Goal: Information Seeking & Learning: Learn about a topic

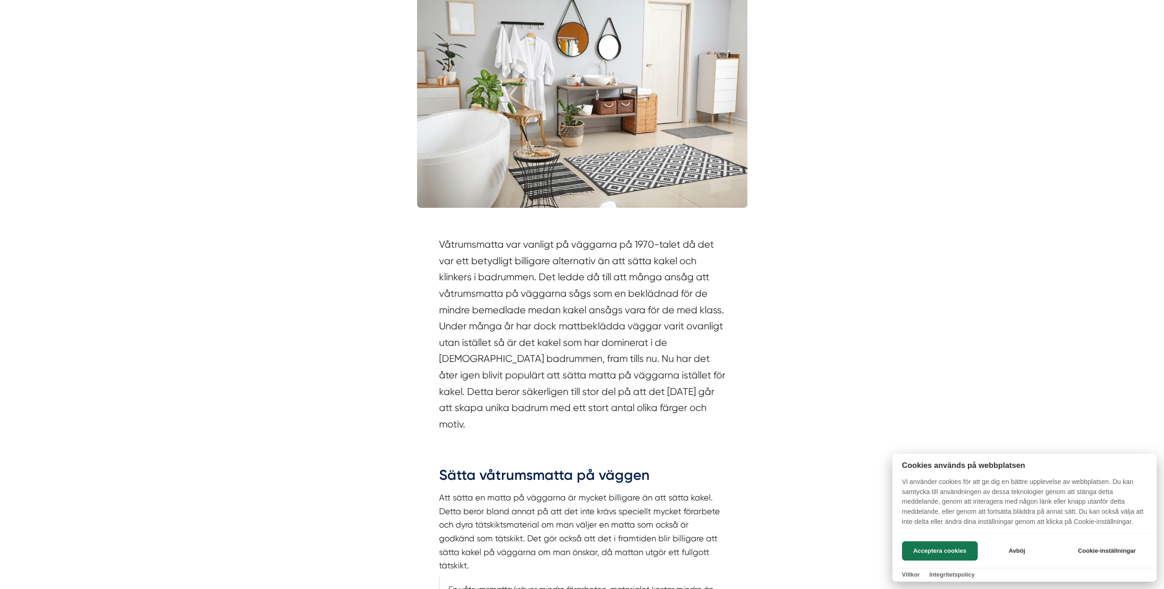
scroll to position [321, 0]
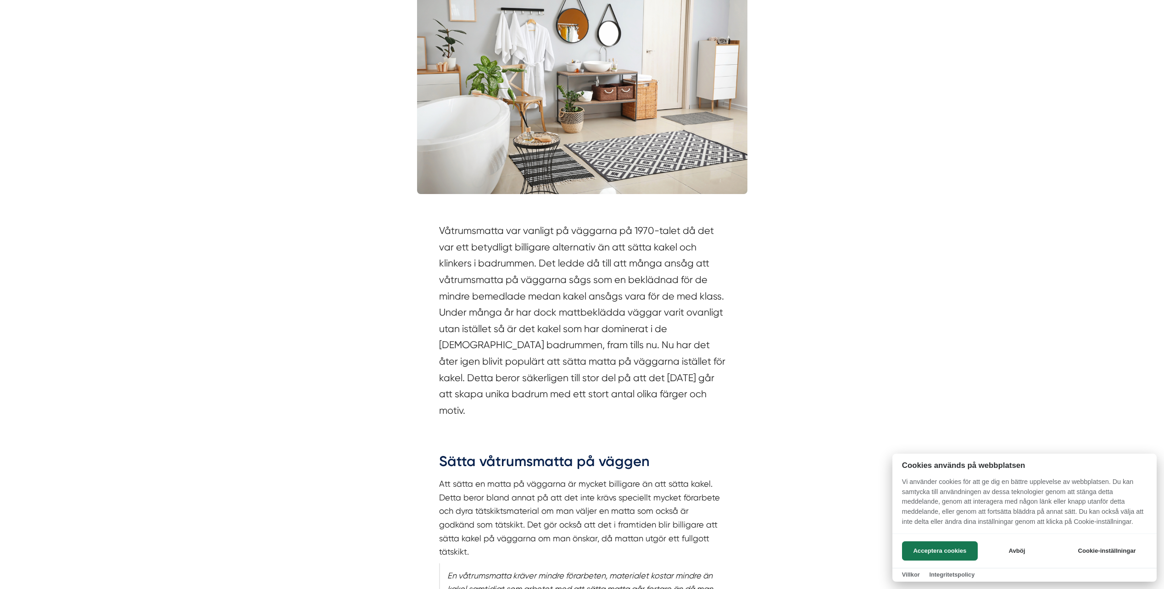
drag, startPoint x: 489, startPoint y: 248, endPoint x: 697, endPoint y: 254, distance: 208.4
click at [673, 251] on div at bounding box center [582, 294] width 1164 height 589
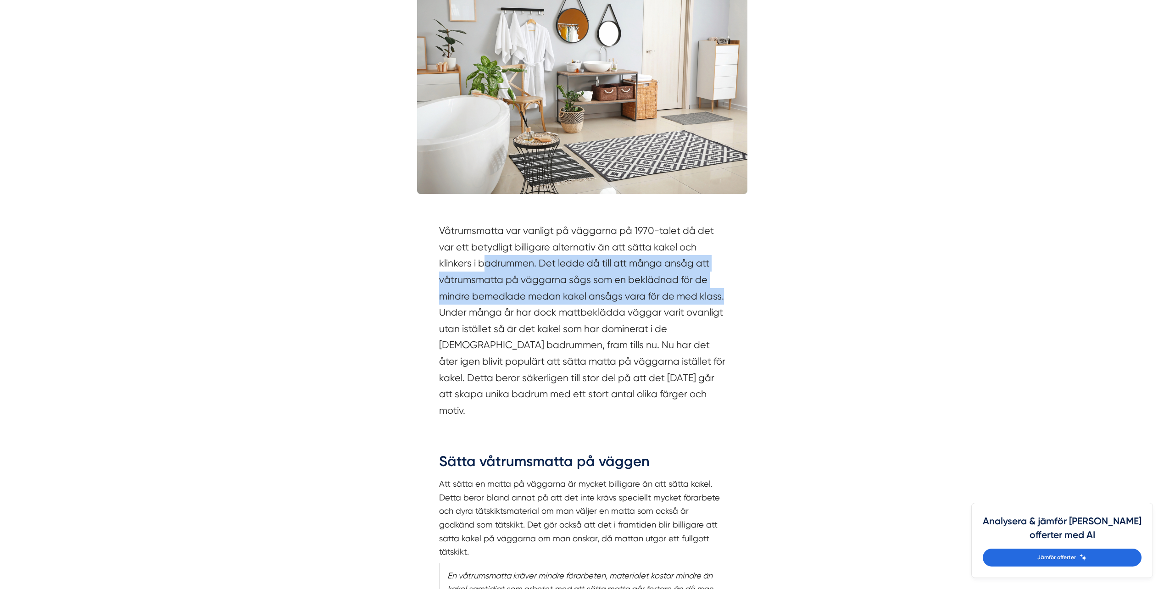
drag, startPoint x: 482, startPoint y: 262, endPoint x: 730, endPoint y: 302, distance: 251.9
click at [730, 302] on div "Våtrumsmatta var vanligt på väggarna på 1970-talet då det var ett betydligt bil…" at bounding box center [582, 323] width 330 height 229
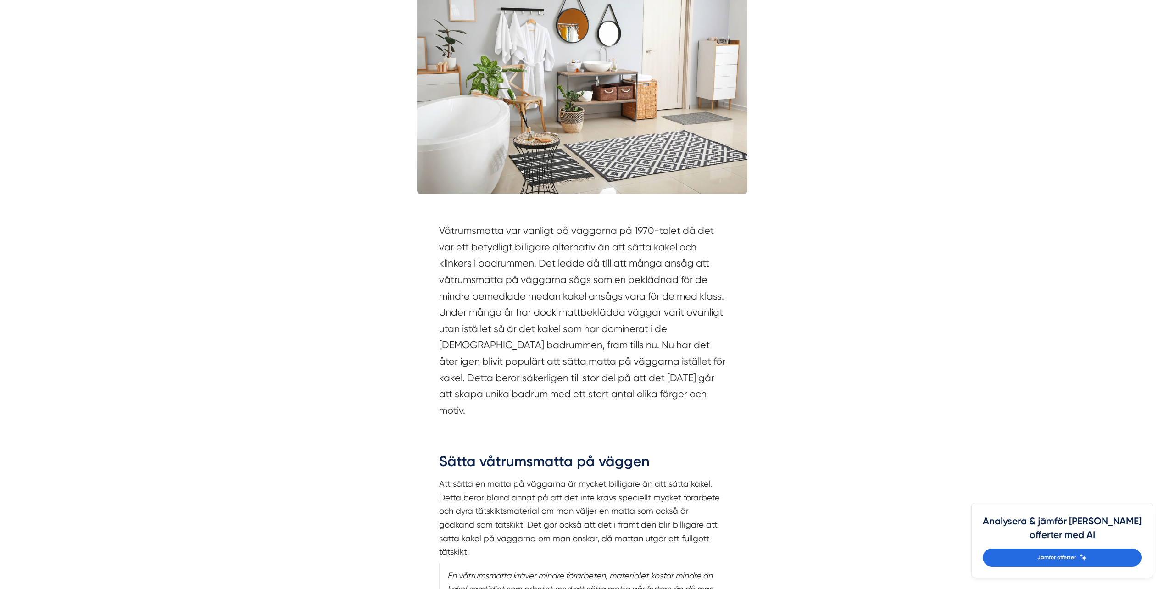
drag, startPoint x: 730, startPoint y: 302, endPoint x: 577, endPoint y: 324, distance: 155.3
click at [577, 324] on section "Våtrumsmatta var vanligt på väggarna på 1970-talet då det var ett betydligt bil…" at bounding box center [582, 323] width 286 height 201
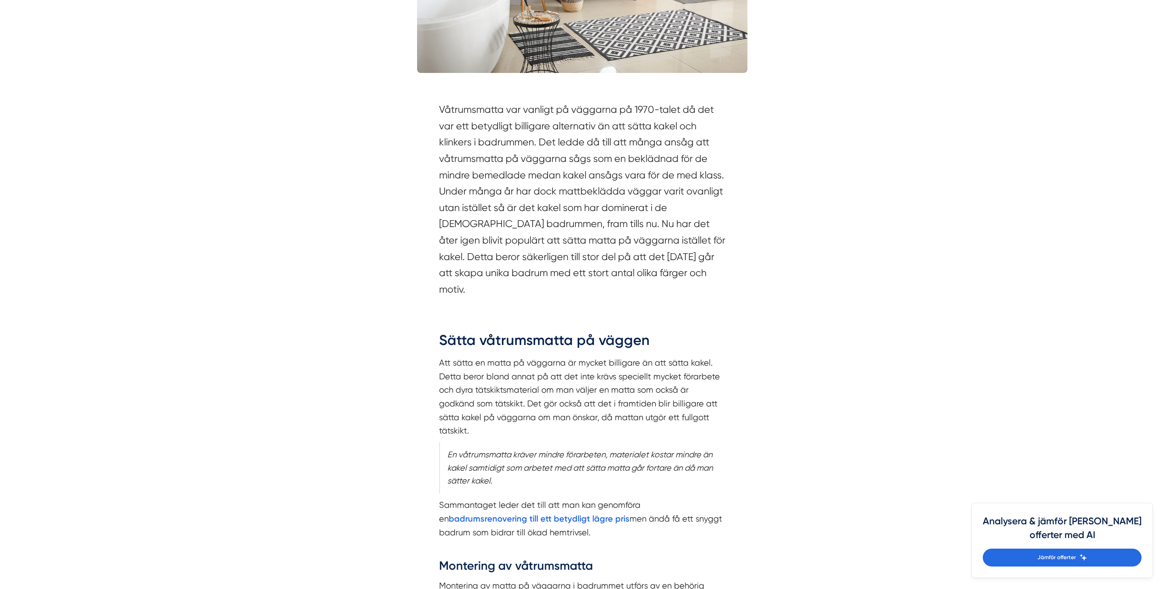
scroll to position [459, 0]
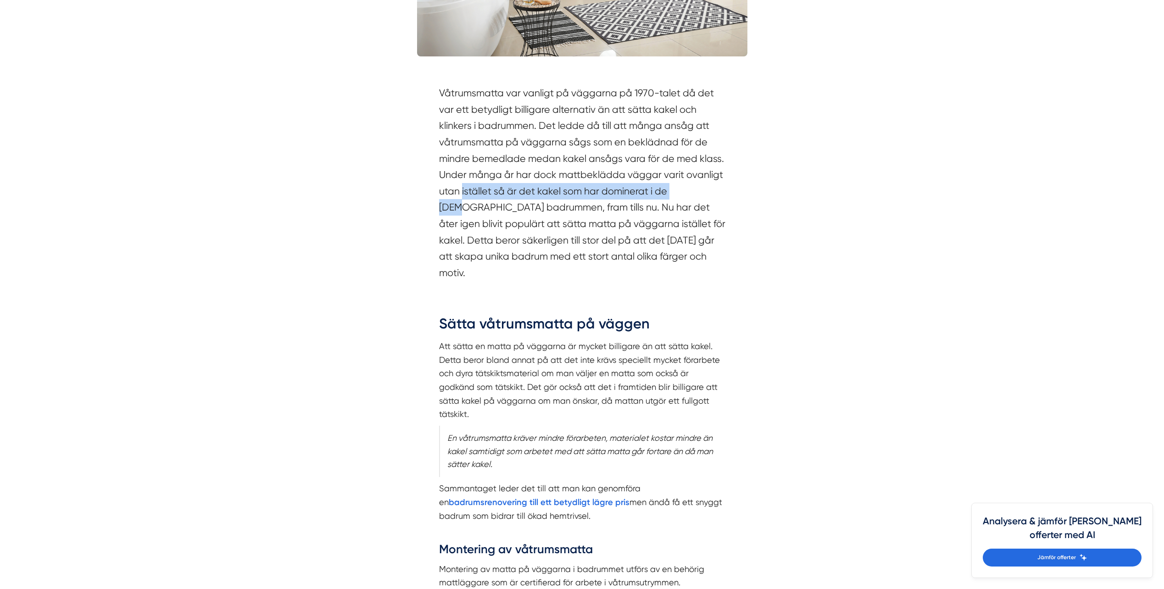
drag, startPoint x: 463, startPoint y: 192, endPoint x: 689, endPoint y: 192, distance: 226.2
click at [689, 192] on section "Våtrumsmatta var vanligt på väggarna på 1970-talet då det var ett betydligt bil…" at bounding box center [582, 185] width 286 height 201
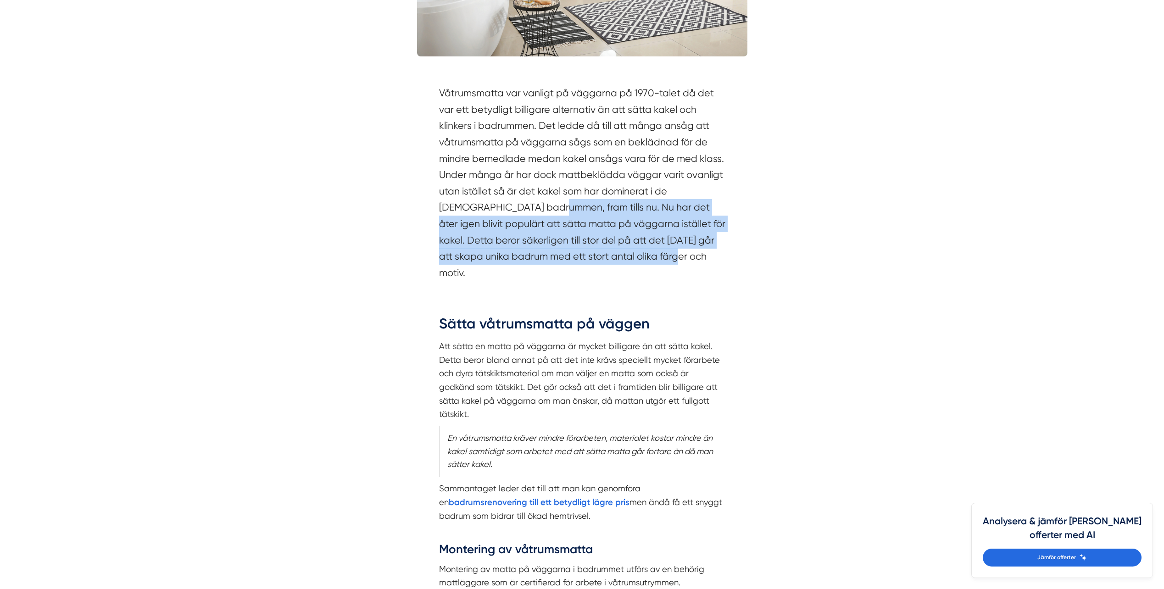
drag, startPoint x: 521, startPoint y: 210, endPoint x: 676, endPoint y: 265, distance: 164.6
click at [676, 265] on section "Våtrumsmatta var vanligt på väggarna på 1970-talet då det var ett betydligt bil…" at bounding box center [582, 185] width 286 height 201
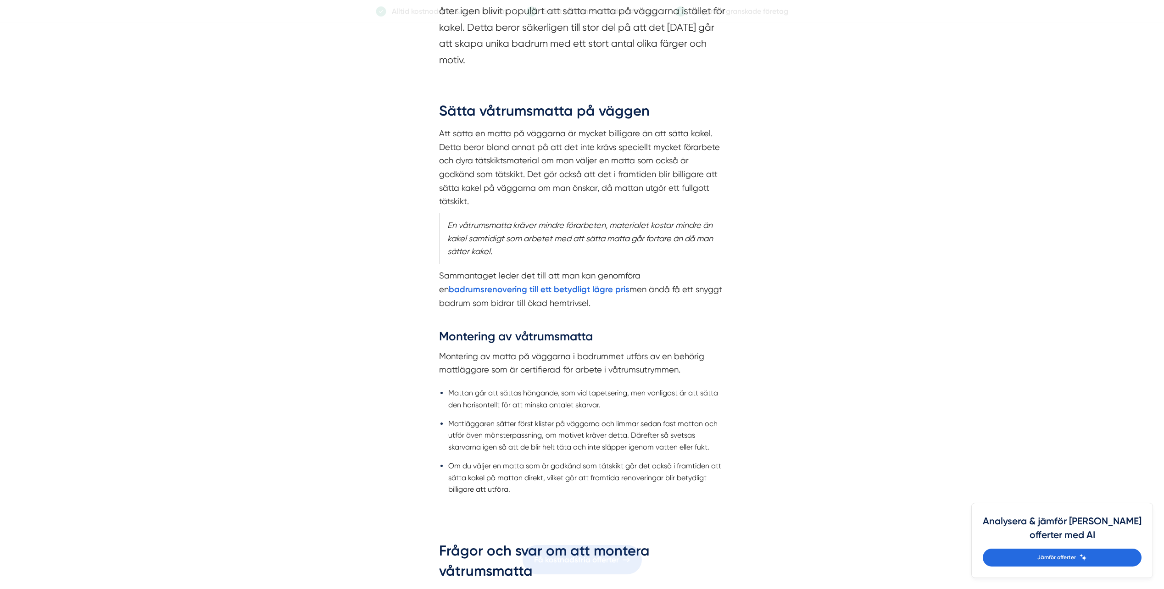
scroll to position [688, 0]
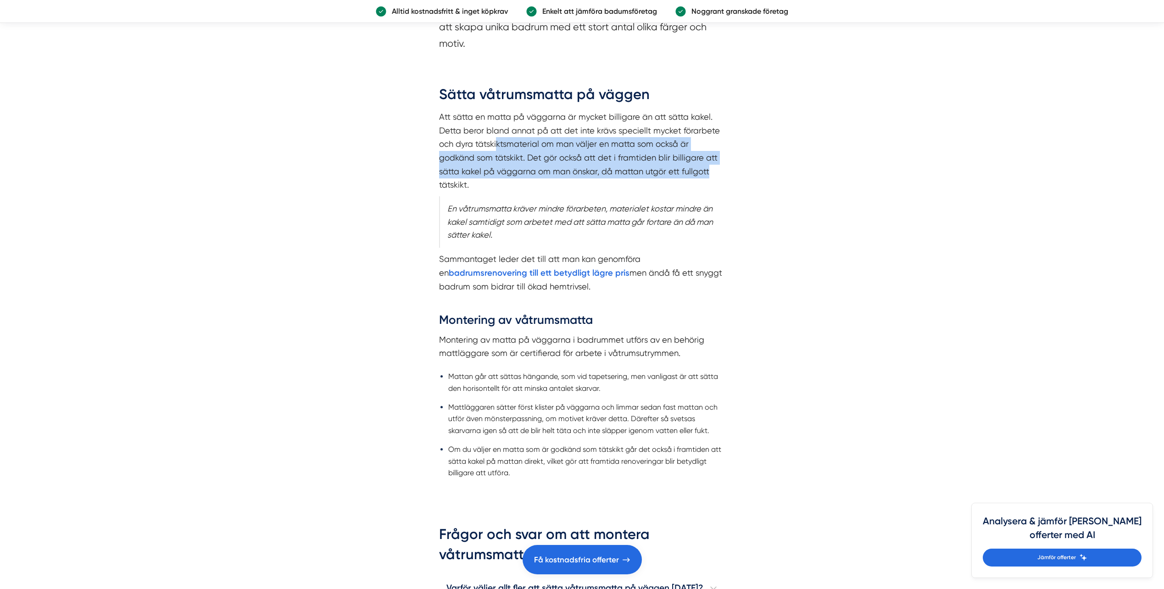
drag, startPoint x: 497, startPoint y: 128, endPoint x: 714, endPoint y: 160, distance: 219.3
click at [714, 160] on p "Att sätta en matta på väggarna är mycket billigare än att sätta kakel. Detta be…" at bounding box center [582, 151] width 286 height 82
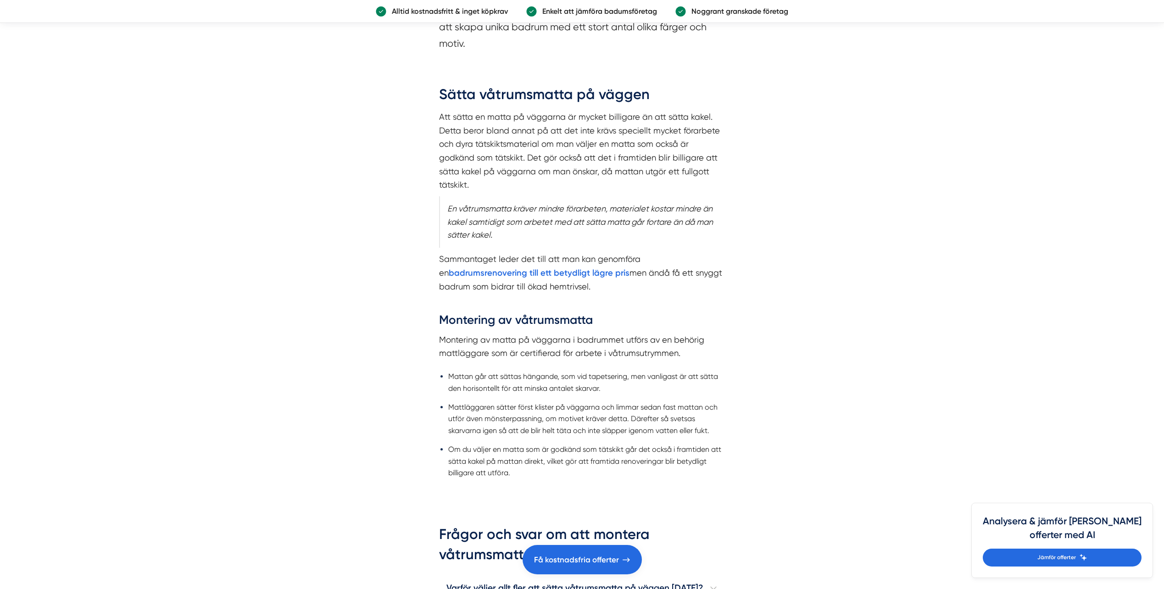
drag, startPoint x: 714, startPoint y: 160, endPoint x: 589, endPoint y: 172, distance: 125.8
click at [589, 172] on p "Att sätta en matta på väggarna är mycket billigare än att sätta kakel. Detta be…" at bounding box center [582, 151] width 286 height 82
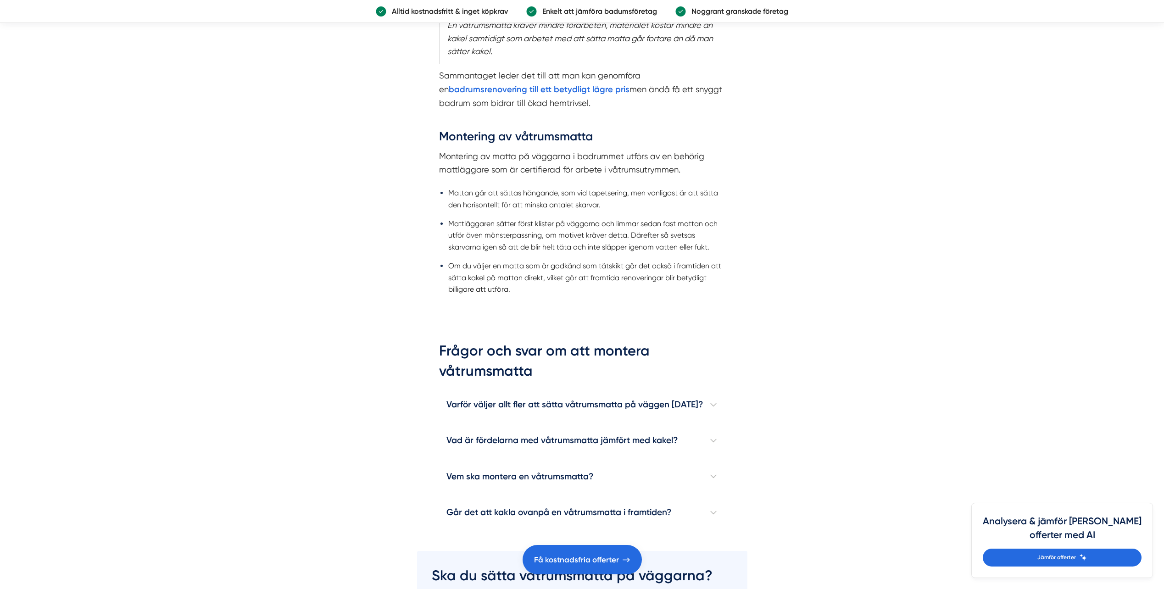
scroll to position [918, 0]
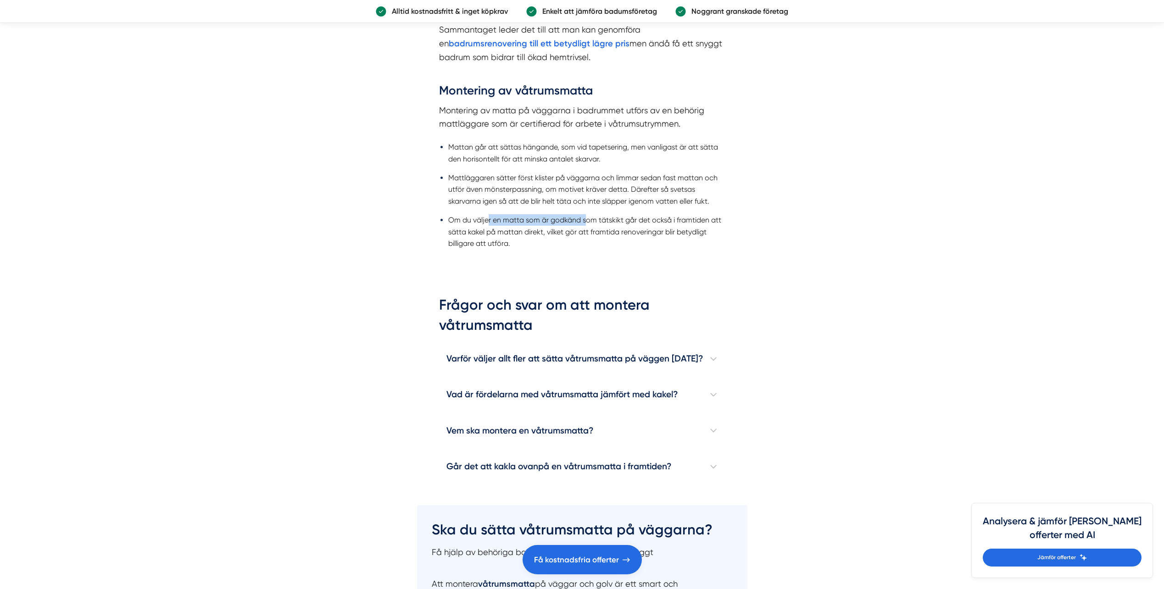
drag, startPoint x: 494, startPoint y: 203, endPoint x: 584, endPoint y: 207, distance: 90.5
click at [584, 214] on li "Om du väljer en matta som är godkänd som tätskikt går det också i framtiden att…" at bounding box center [586, 231] width 277 height 35
drag, startPoint x: 584, startPoint y: 207, endPoint x: 579, endPoint y: 223, distance: 16.4
click at [579, 223] on li "Om du väljer en matta som är godkänd som tätskikt går det också i framtiden att…" at bounding box center [586, 231] width 277 height 35
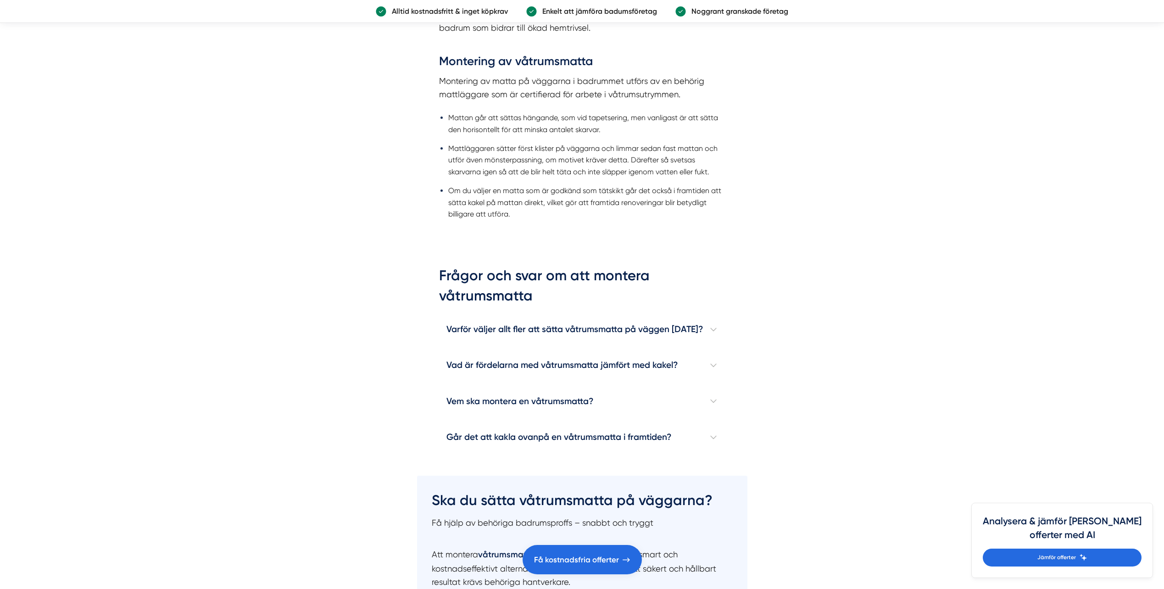
scroll to position [964, 0]
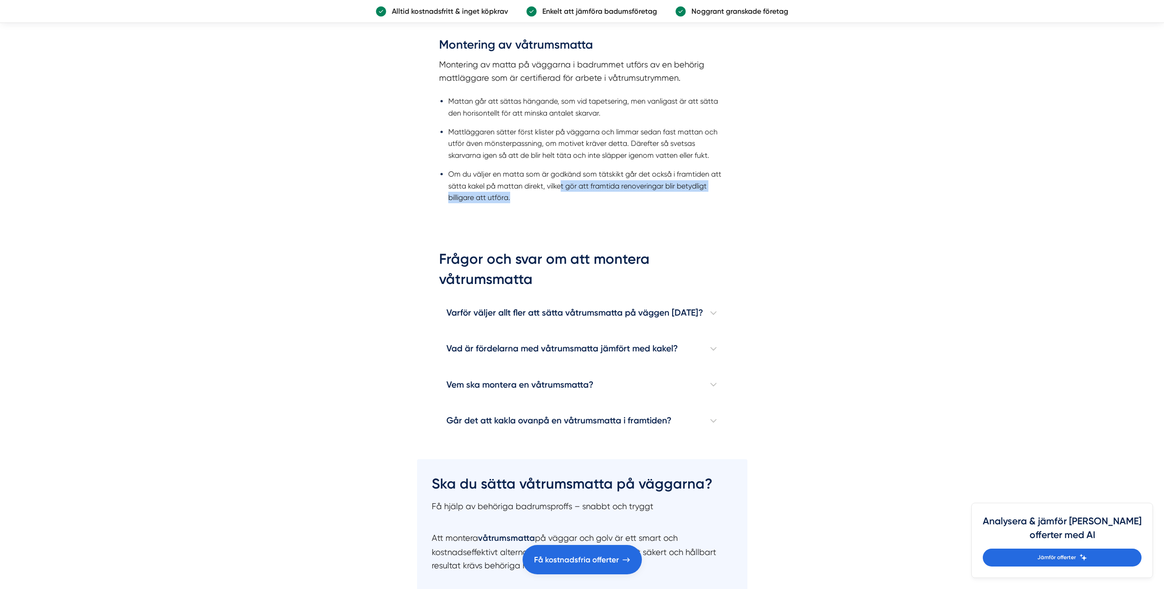
drag, startPoint x: 563, startPoint y: 173, endPoint x: 520, endPoint y: 180, distance: 42.9
click at [520, 180] on li "Om du väljer en matta som är godkänd som tätskikt går det också i framtiden att…" at bounding box center [586, 185] width 277 height 35
click at [519, 182] on li "Om du väljer en matta som är godkänd som tätskikt går det också i framtiden att…" at bounding box center [586, 185] width 277 height 35
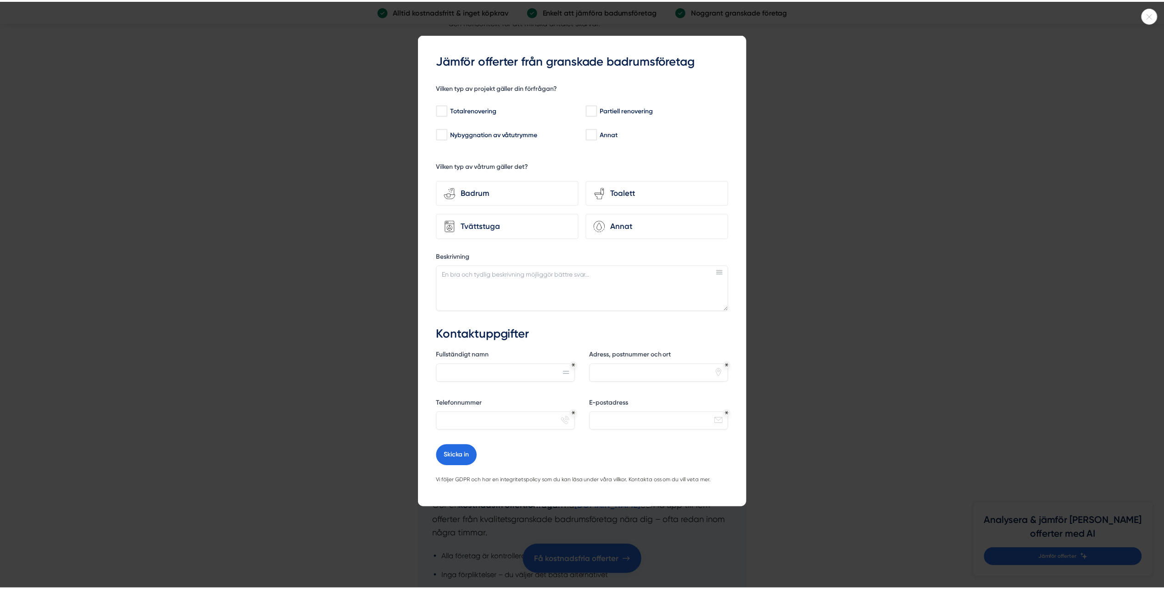
scroll to position [1055, 0]
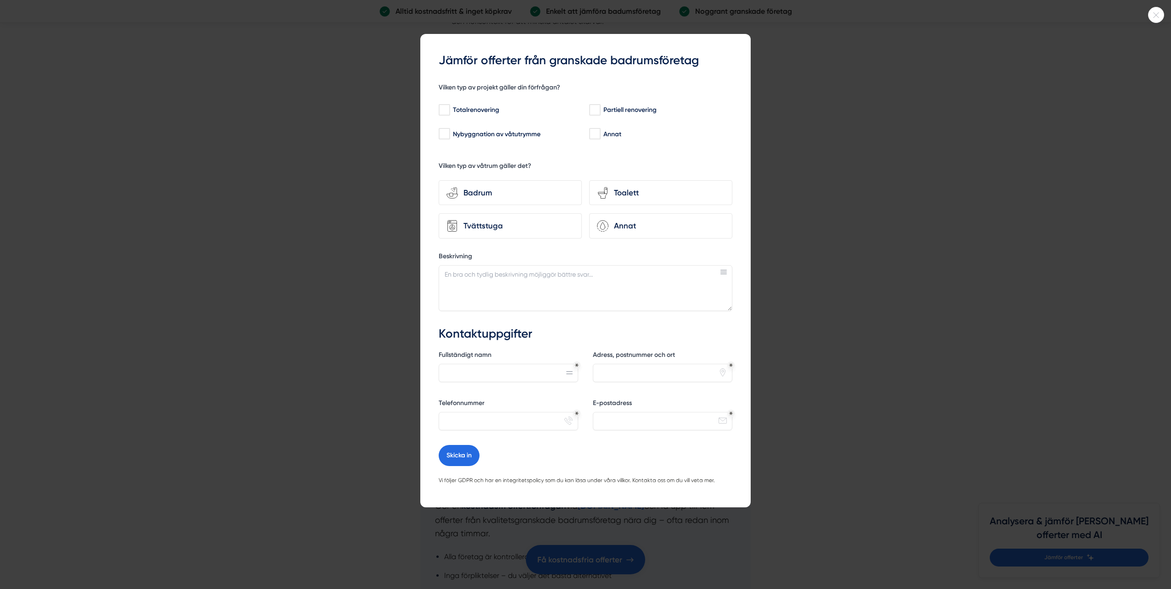
click at [1010, 124] on div at bounding box center [585, 294] width 1171 height 589
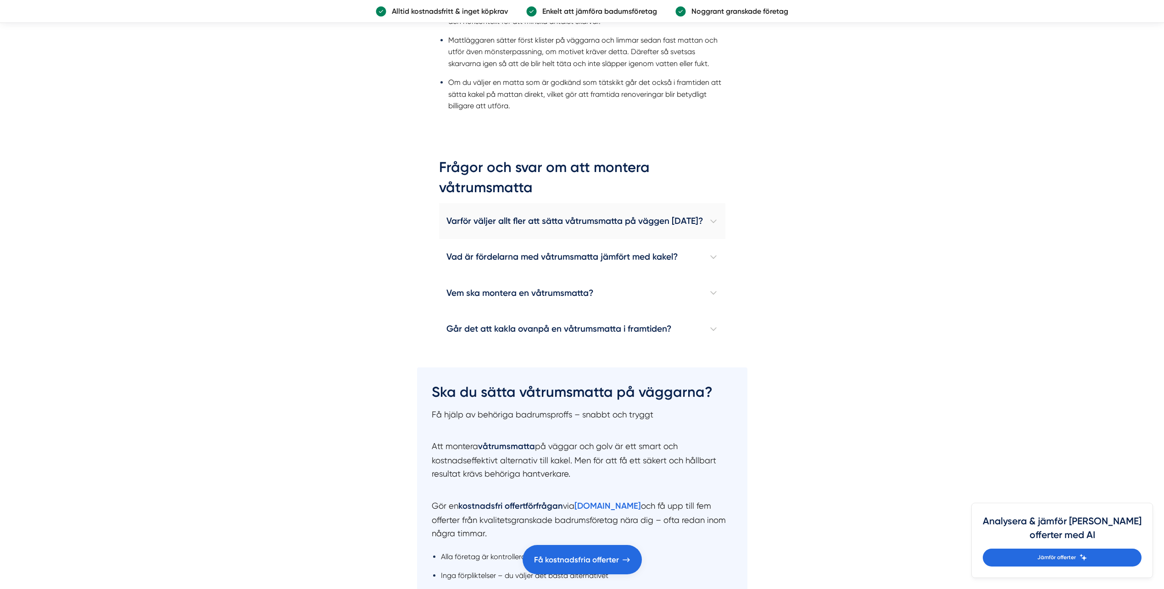
click at [562, 207] on h4 "Varför väljer allt fler att sätta våtrumsmatta på väggen [DATE]?" at bounding box center [582, 221] width 286 height 36
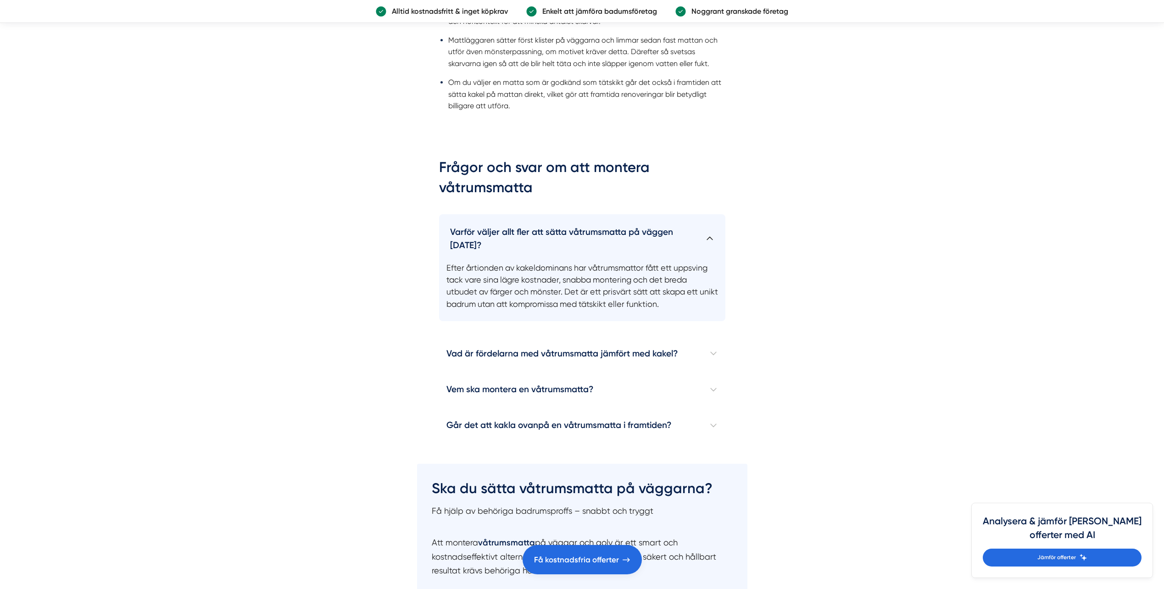
click at [561, 214] on h4 "Varför väljer allt fler att sätta våtrumsmatta på väggen [DATE]?" at bounding box center [582, 235] width 286 height 42
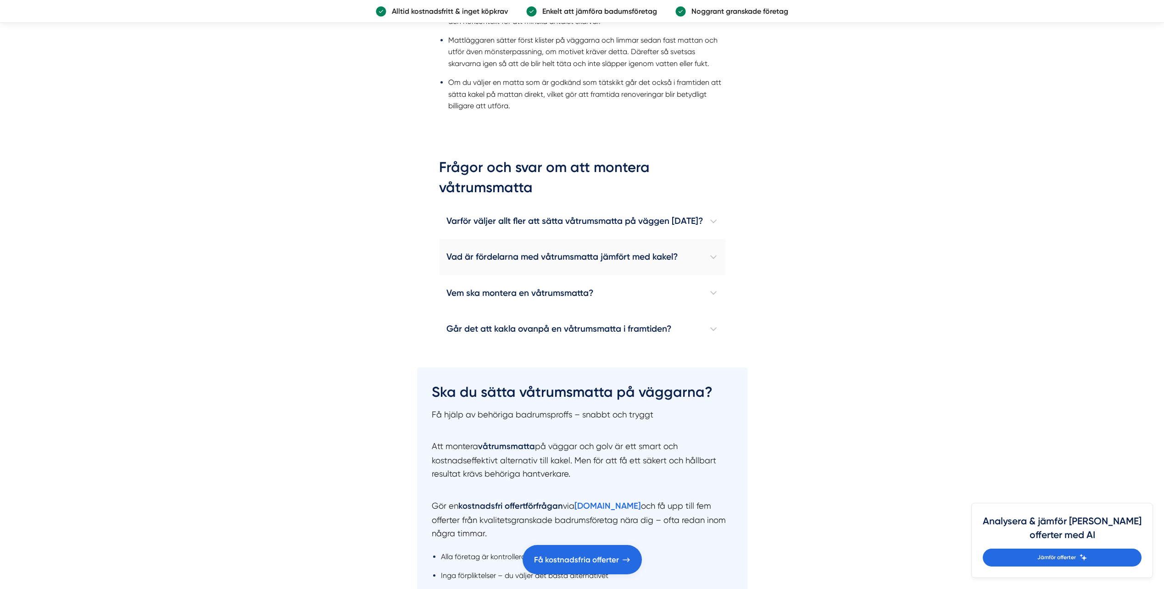
click at [703, 245] on h4 "Vad är fördelarna med våtrumsmatta jämfört med kakel?" at bounding box center [582, 257] width 286 height 36
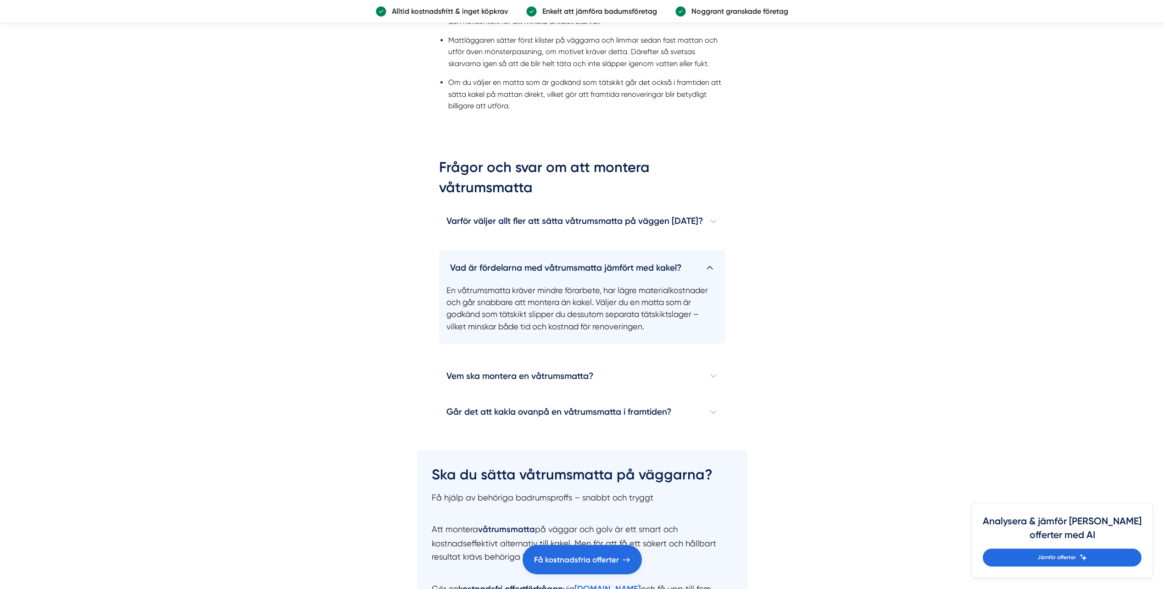
click at [711, 251] on h4 "Vad är fördelarna med våtrumsmatta jämfört med kakel?" at bounding box center [582, 264] width 286 height 28
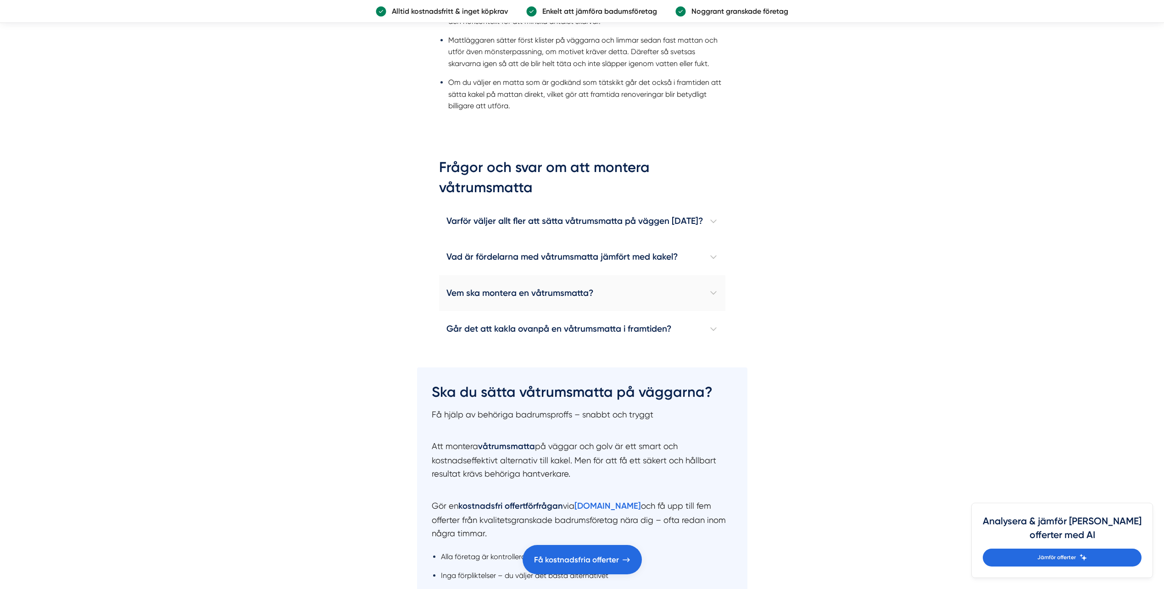
click at [543, 281] on h4 "Vem ska montera en våtrumsmatta?" at bounding box center [582, 293] width 286 height 36
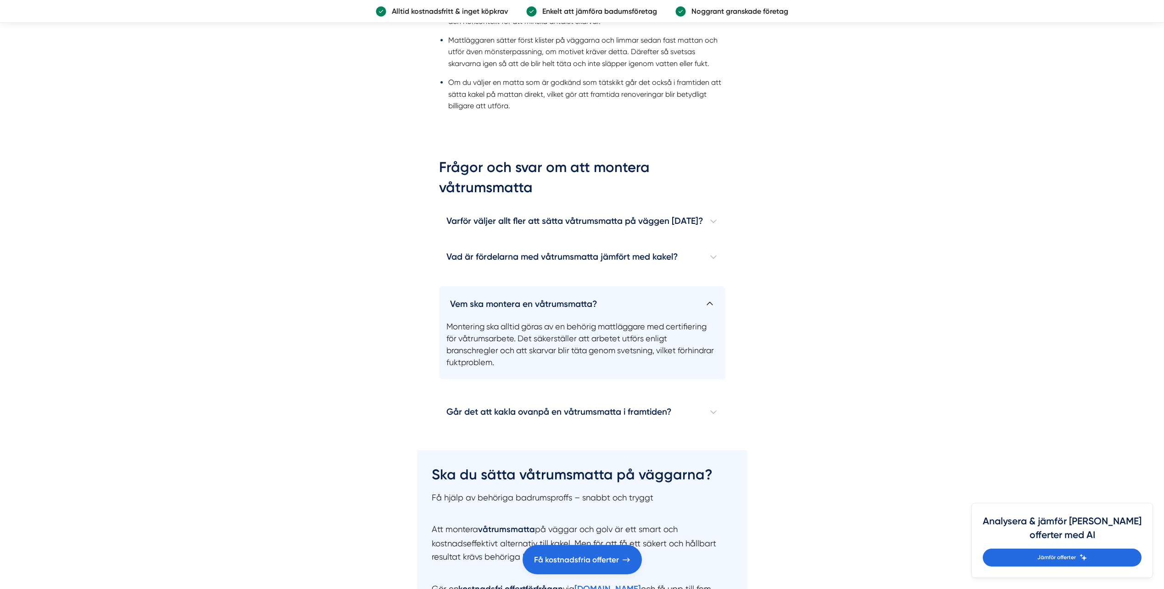
click at [710, 288] on h4 "Vem ska montera en våtrumsmatta?" at bounding box center [582, 300] width 286 height 28
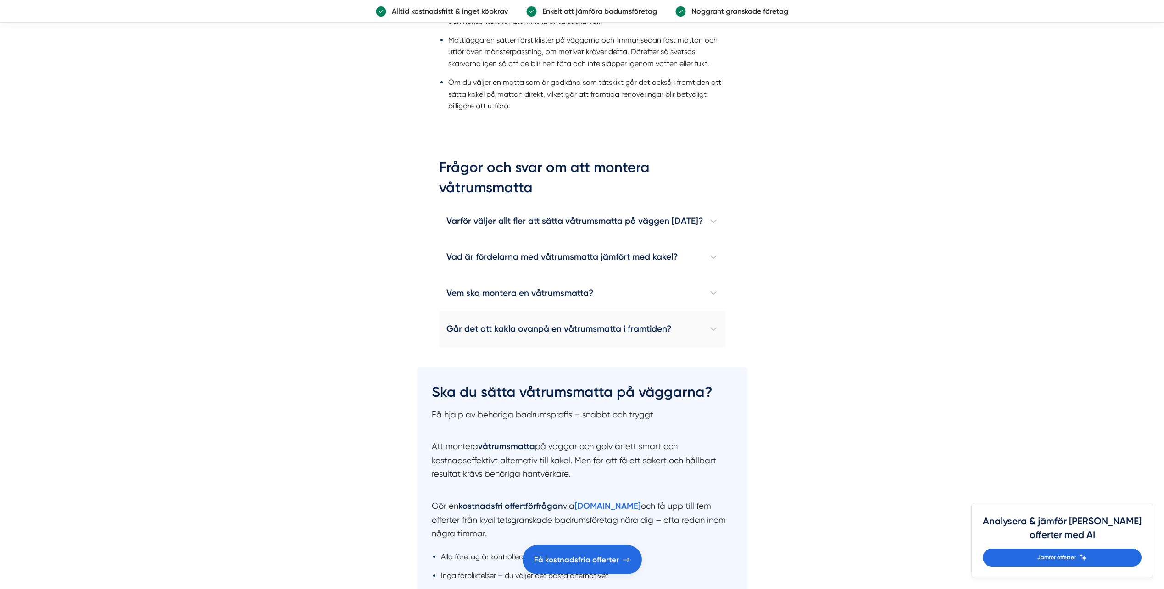
click at [568, 313] on h4 "Går det att kakla ovanpå en våtrumsmatta i framtiden?" at bounding box center [582, 329] width 286 height 36
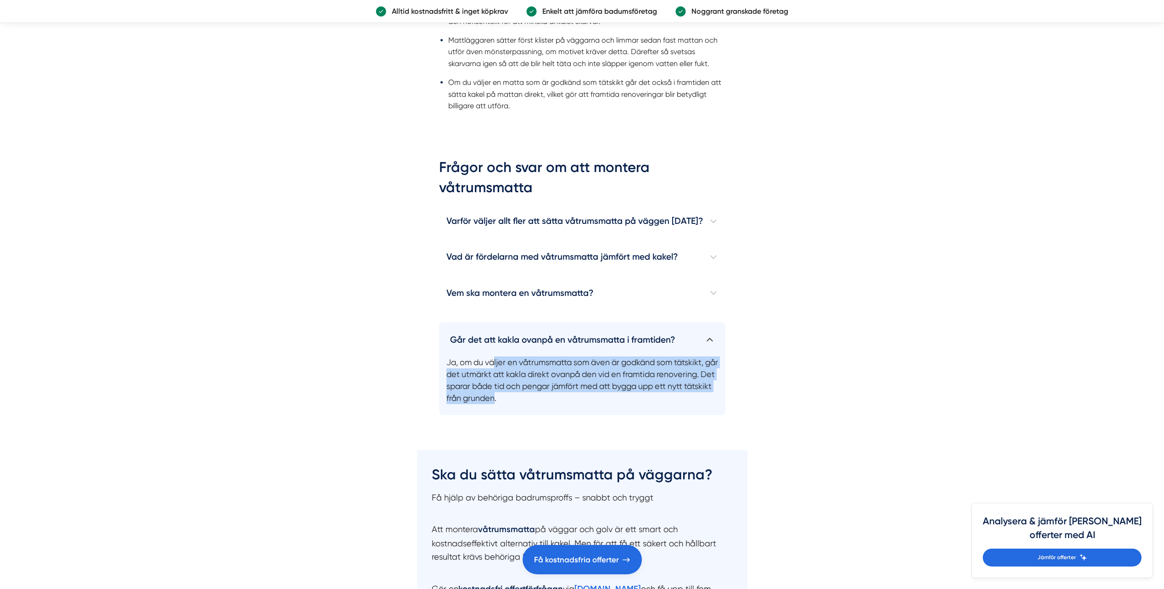
drag, startPoint x: 490, startPoint y: 348, endPoint x: 520, endPoint y: 382, distance: 45.5
click at [520, 382] on p "Ja, om du väljer en våtrumsmatta som även är godkänd som tätskikt, går det utmä…" at bounding box center [582, 383] width 286 height 65
drag, startPoint x: 520, startPoint y: 382, endPoint x: 376, endPoint y: 369, distance: 144.2
click at [376, 369] on article "Våtrumsmatta var vanligt på väggarna på 1970-talet då det var ett betydligt bil…" at bounding box center [582, 123] width 1164 height 1788
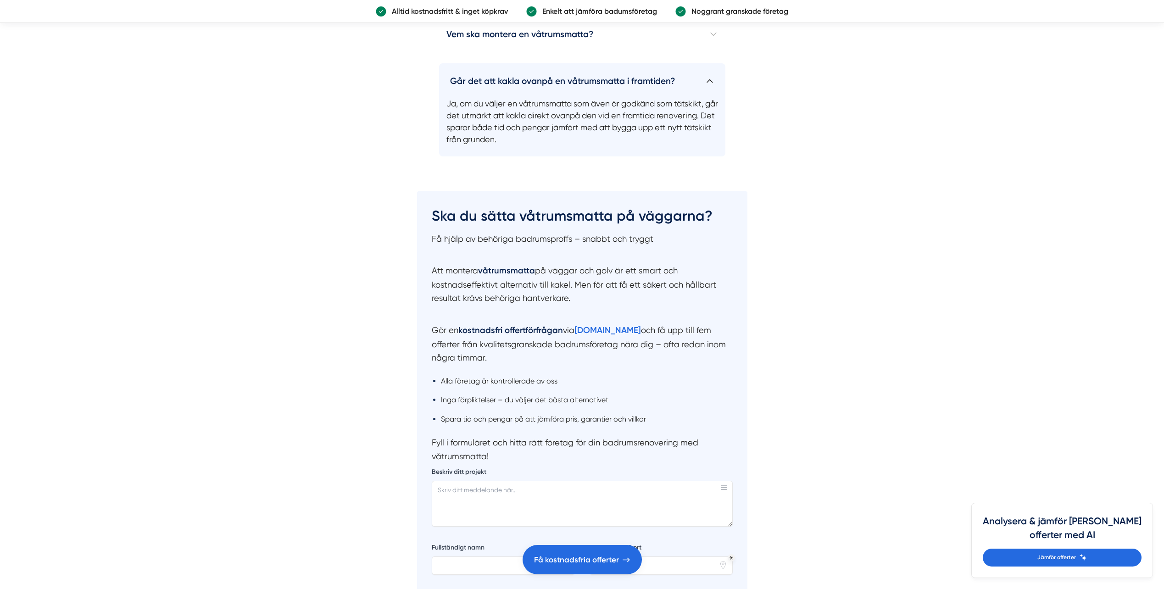
scroll to position [1331, 0]
